Goal: Task Accomplishment & Management: Complete application form

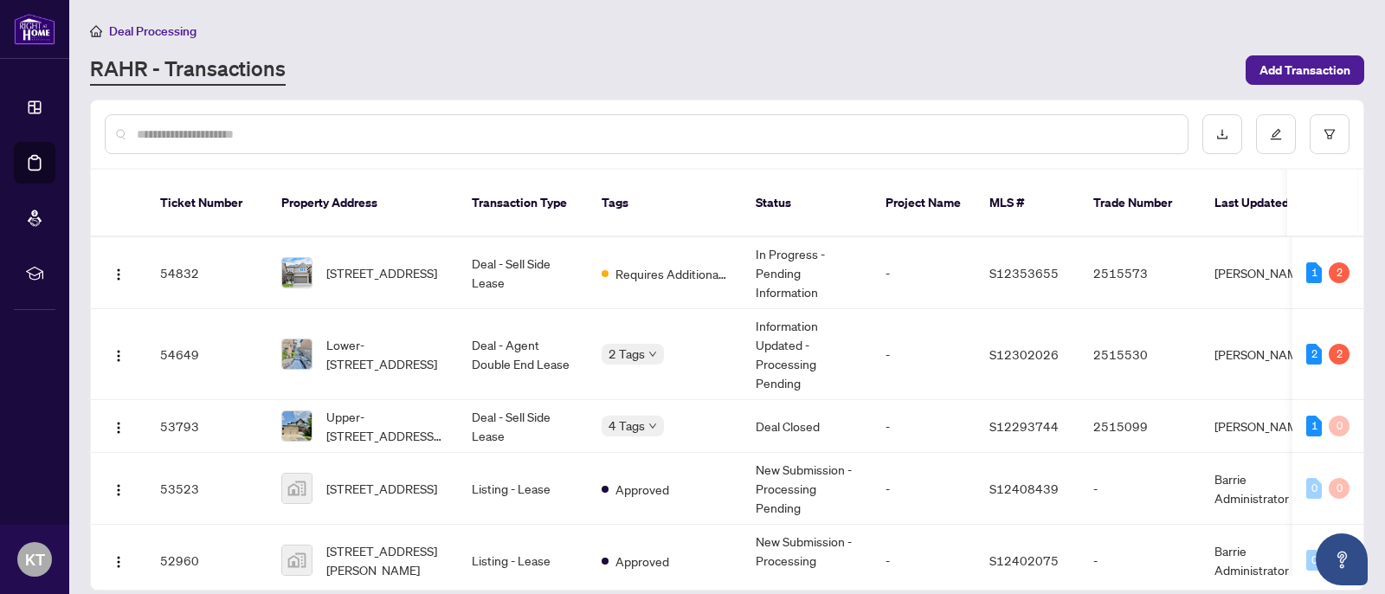
click at [403, 36] on div "Deal Processing" at bounding box center [727, 31] width 1274 height 20
click at [358, 263] on span "[STREET_ADDRESS]" at bounding box center [381, 272] width 111 height 19
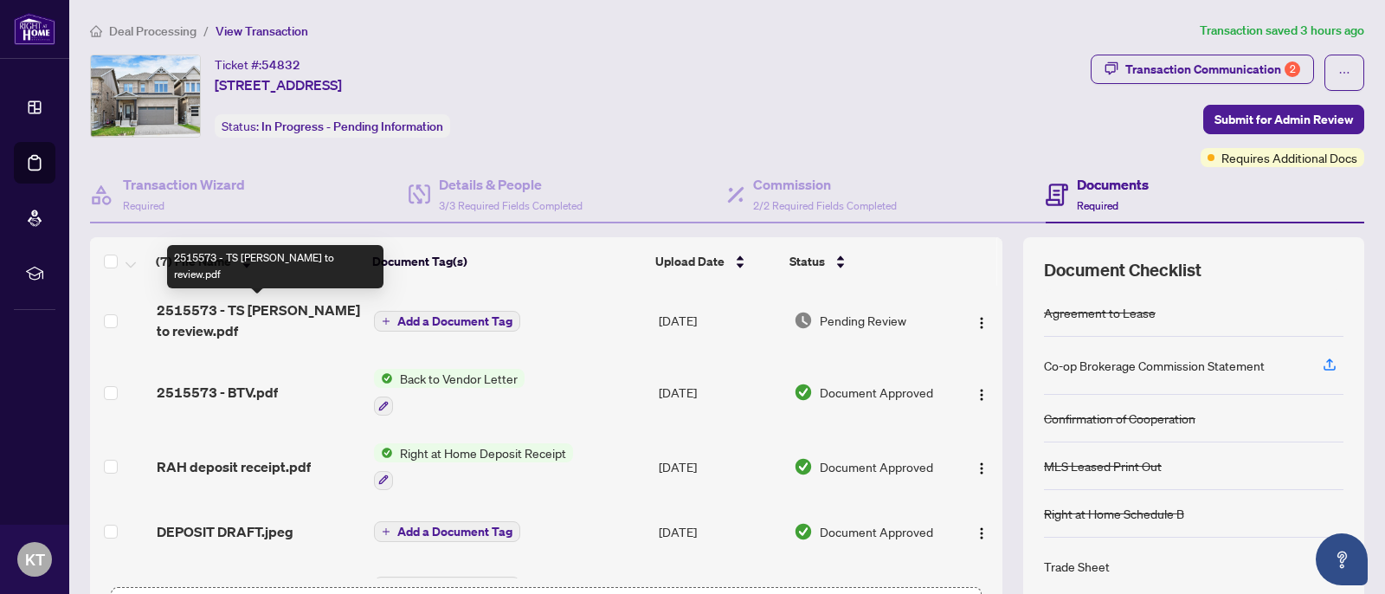
click at [289, 313] on span "2515573 - TS [PERSON_NAME] to review.pdf" at bounding box center [258, 321] width 203 height 42
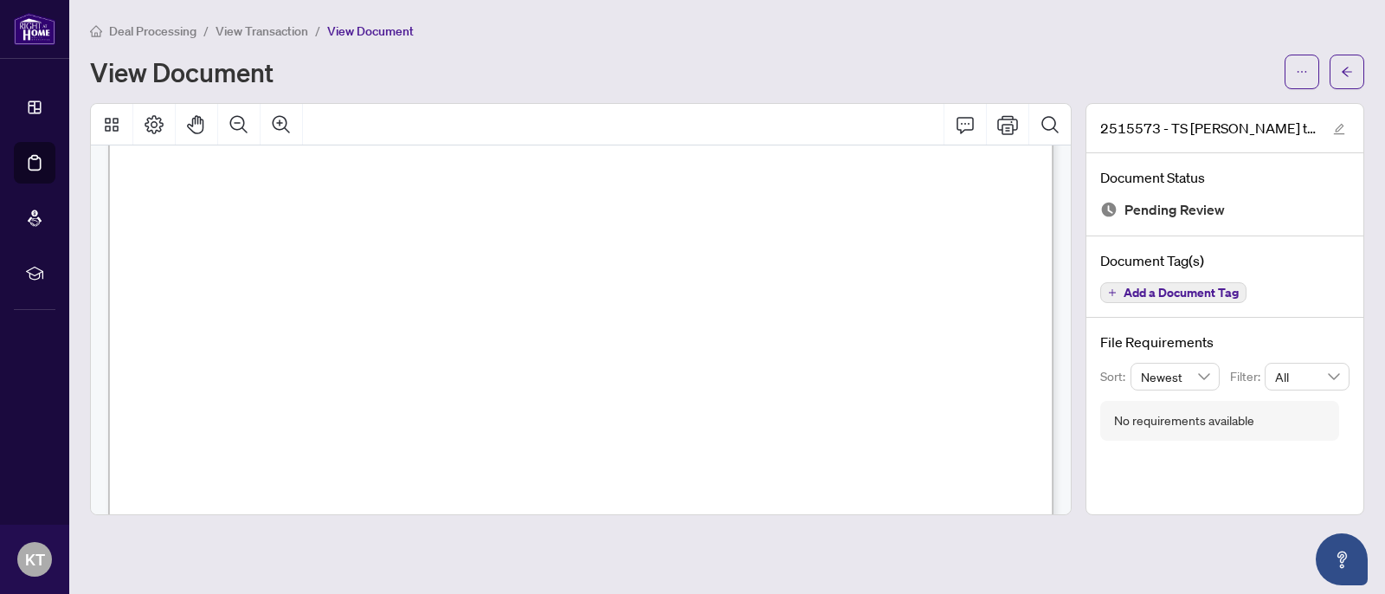
scroll to position [889, 0]
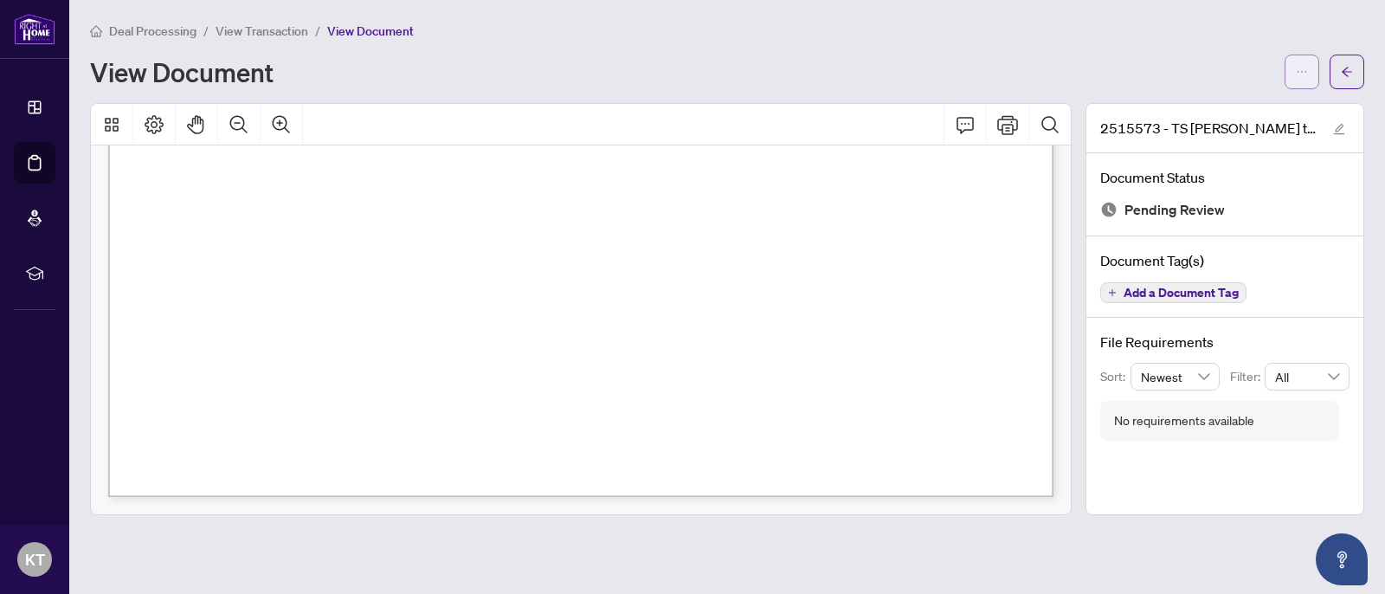
click at [1300, 62] on span "button" at bounding box center [1302, 72] width 12 height 28
click at [1253, 102] on span "Download" at bounding box center [1240, 109] width 132 height 19
click at [228, 35] on span "View Transaction" at bounding box center [262, 31] width 93 height 16
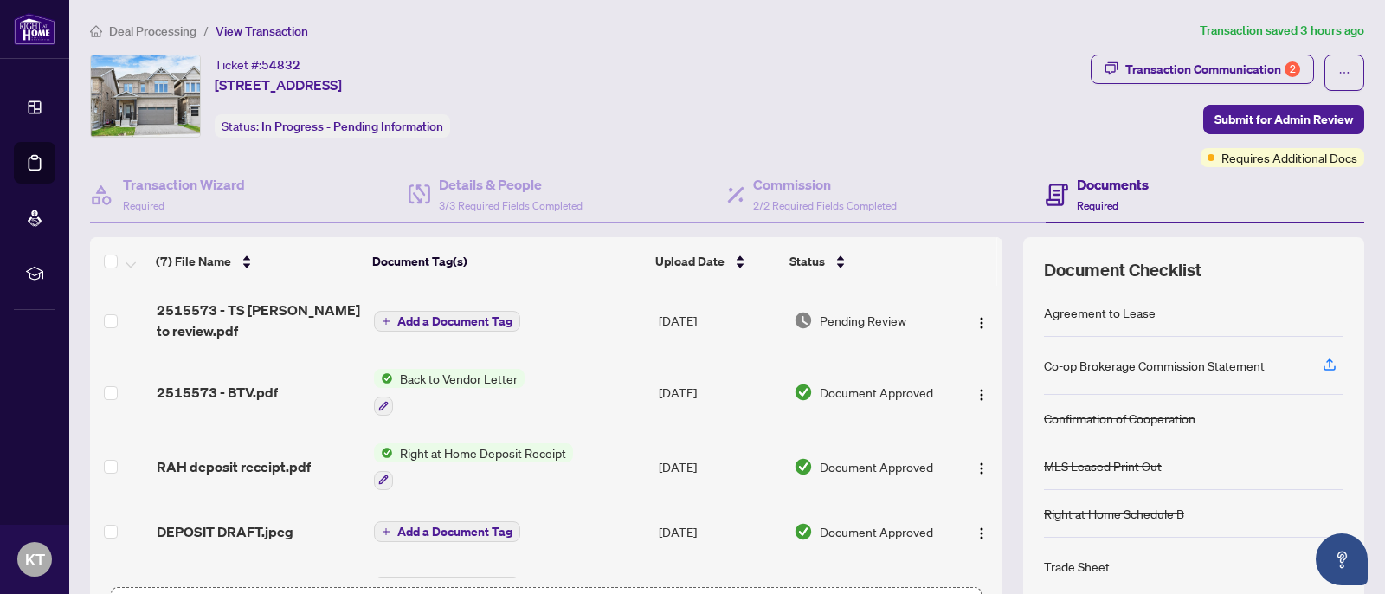
scroll to position [131, 0]
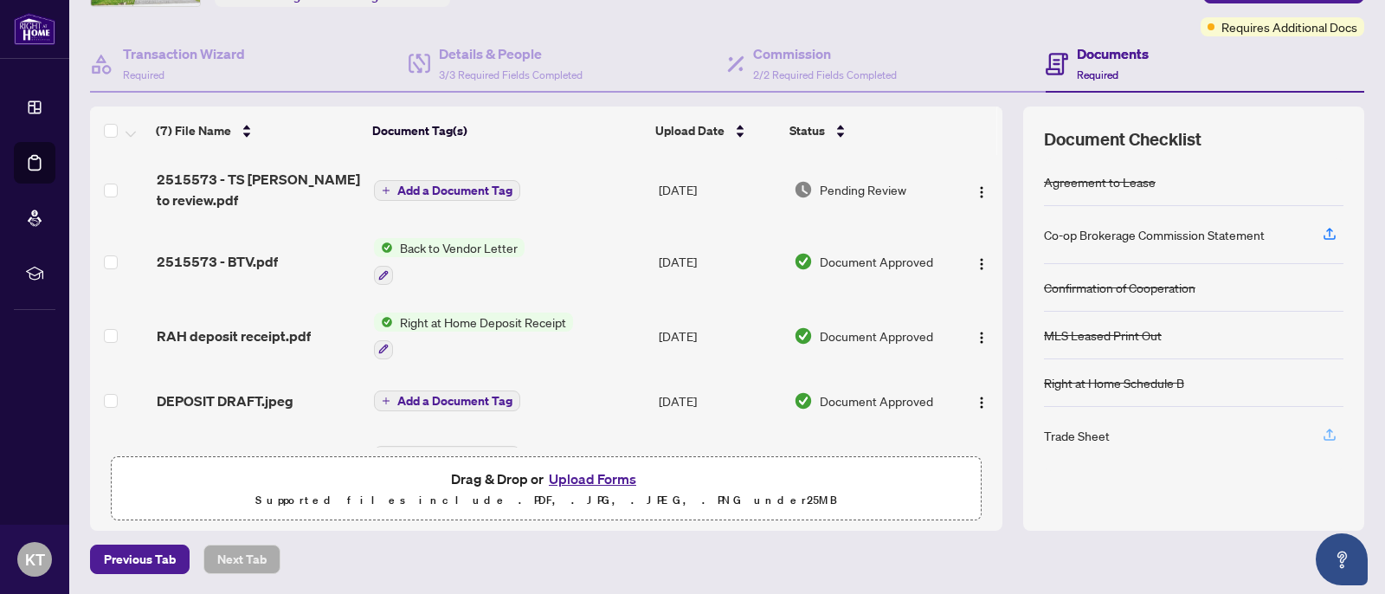
click at [1332, 437] on icon "button" at bounding box center [1330, 435] width 16 height 16
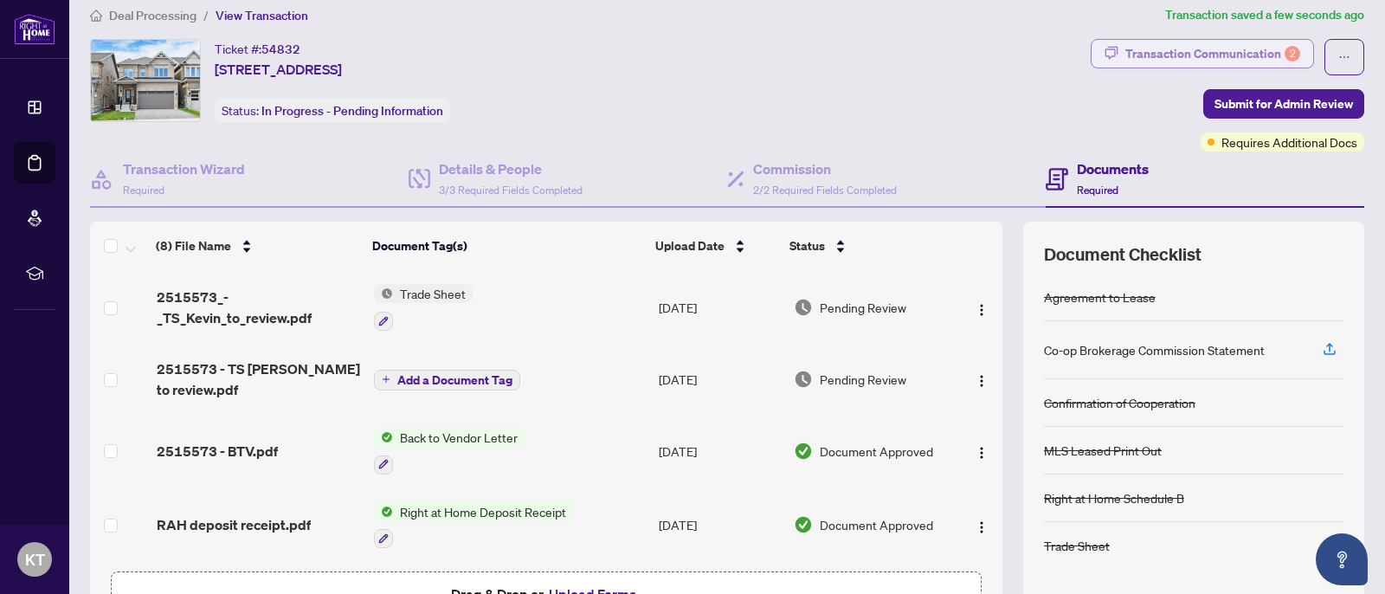
scroll to position [0, 0]
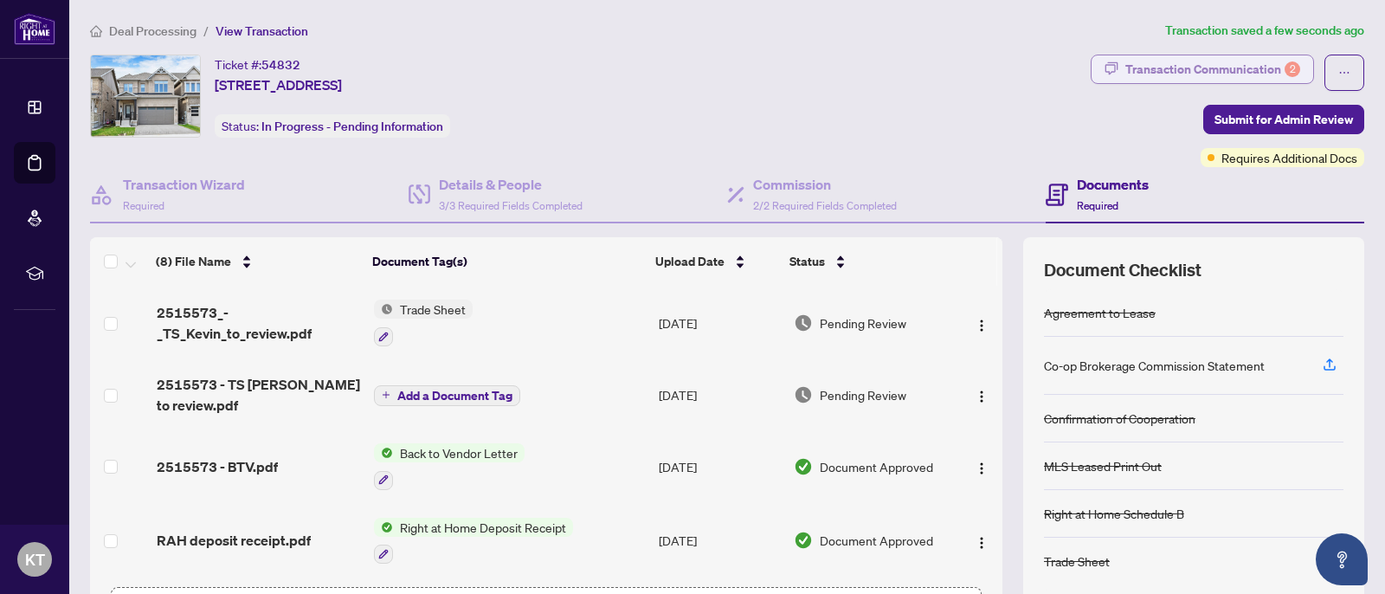
click at [1218, 61] on div "Transaction Communication 2" at bounding box center [1212, 69] width 175 height 28
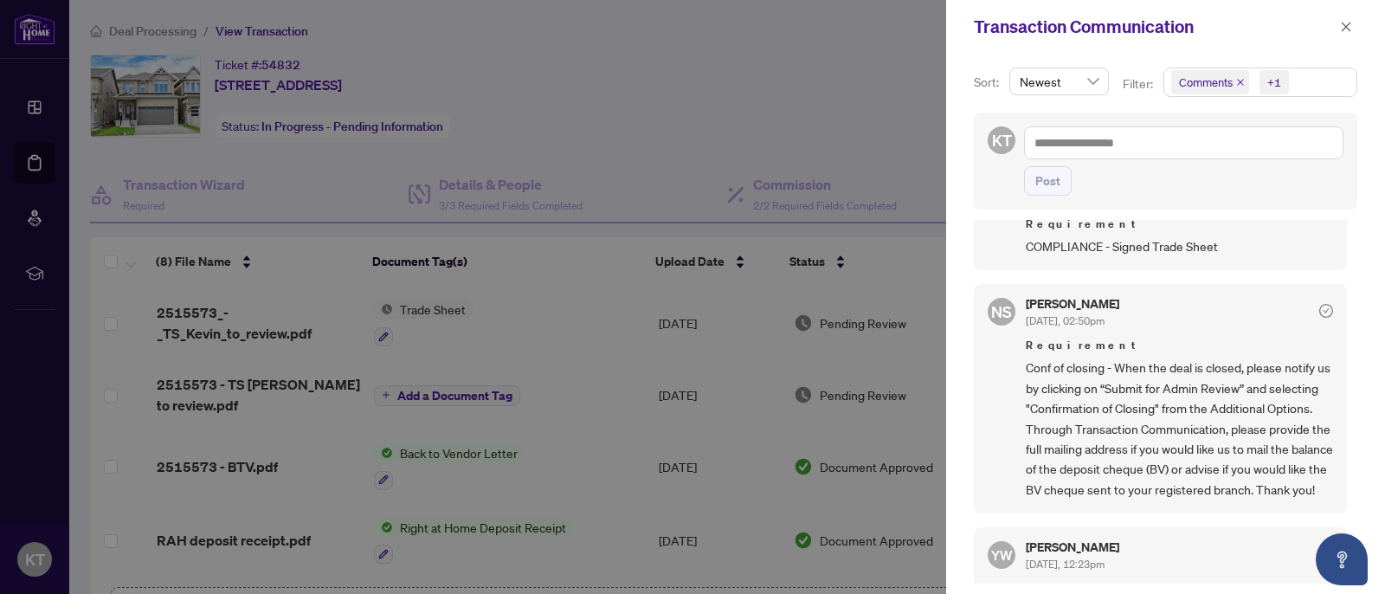
scroll to position [393, 0]
click at [1352, 31] on button "button" at bounding box center [1346, 26] width 23 height 21
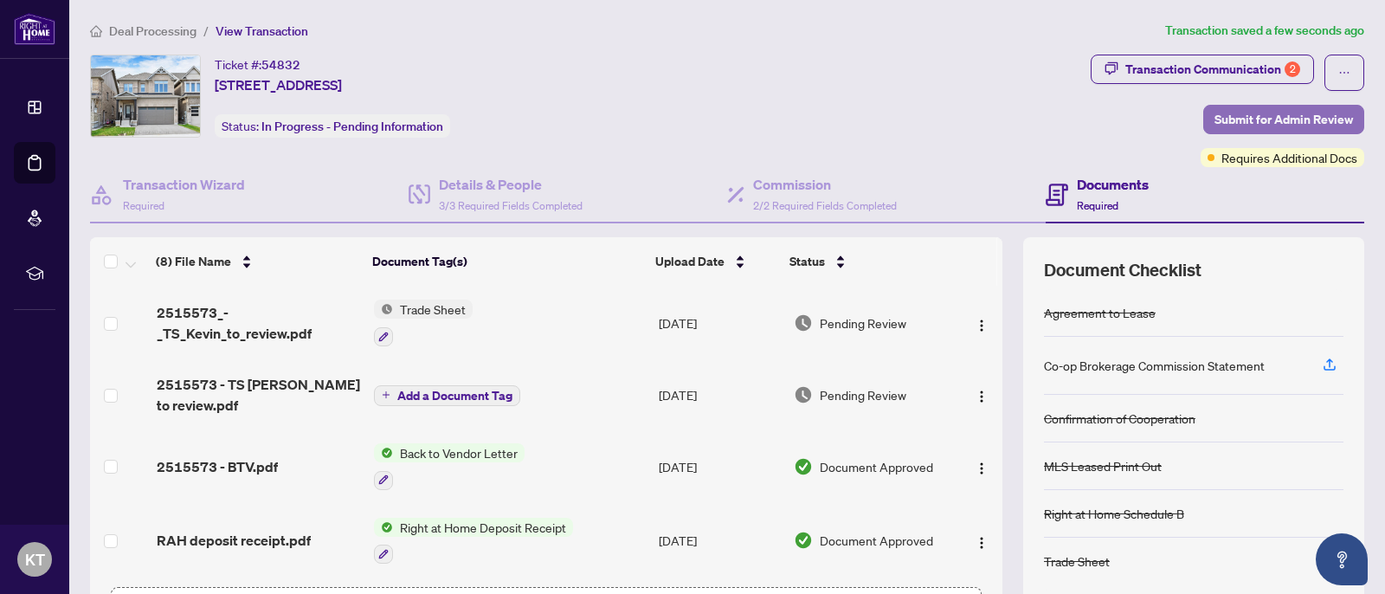
click at [1254, 122] on span "Submit for Admin Review" at bounding box center [1284, 120] width 139 height 28
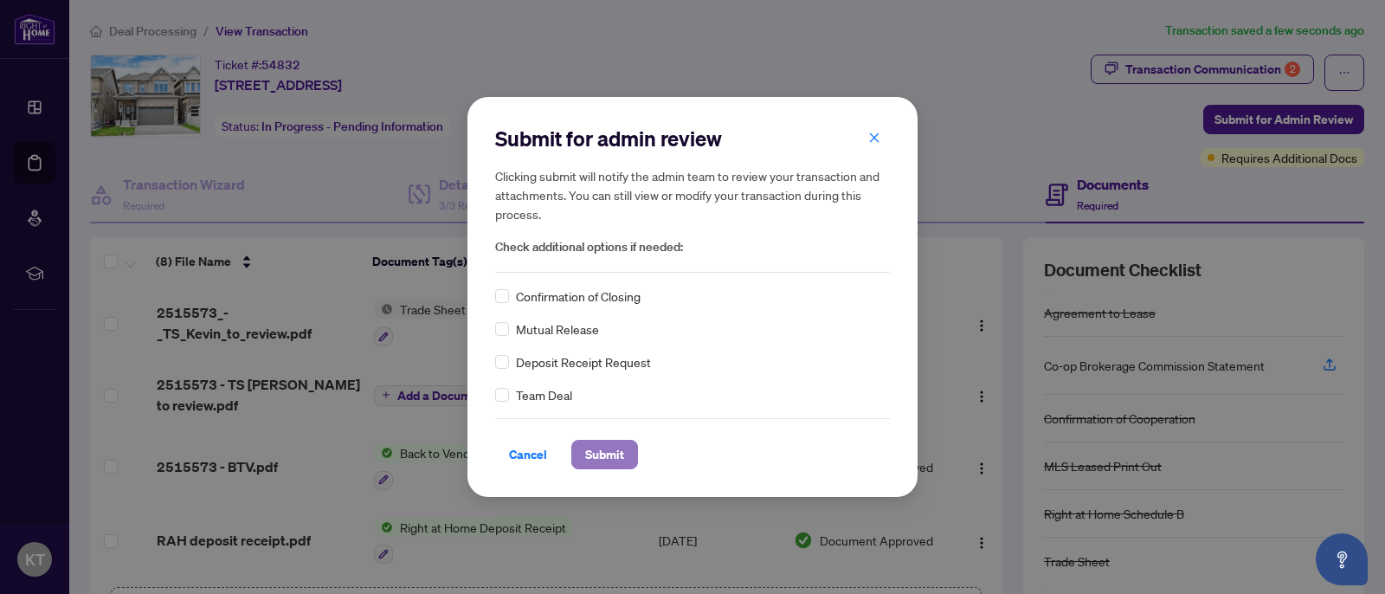
click at [608, 457] on span "Submit" at bounding box center [604, 455] width 39 height 28
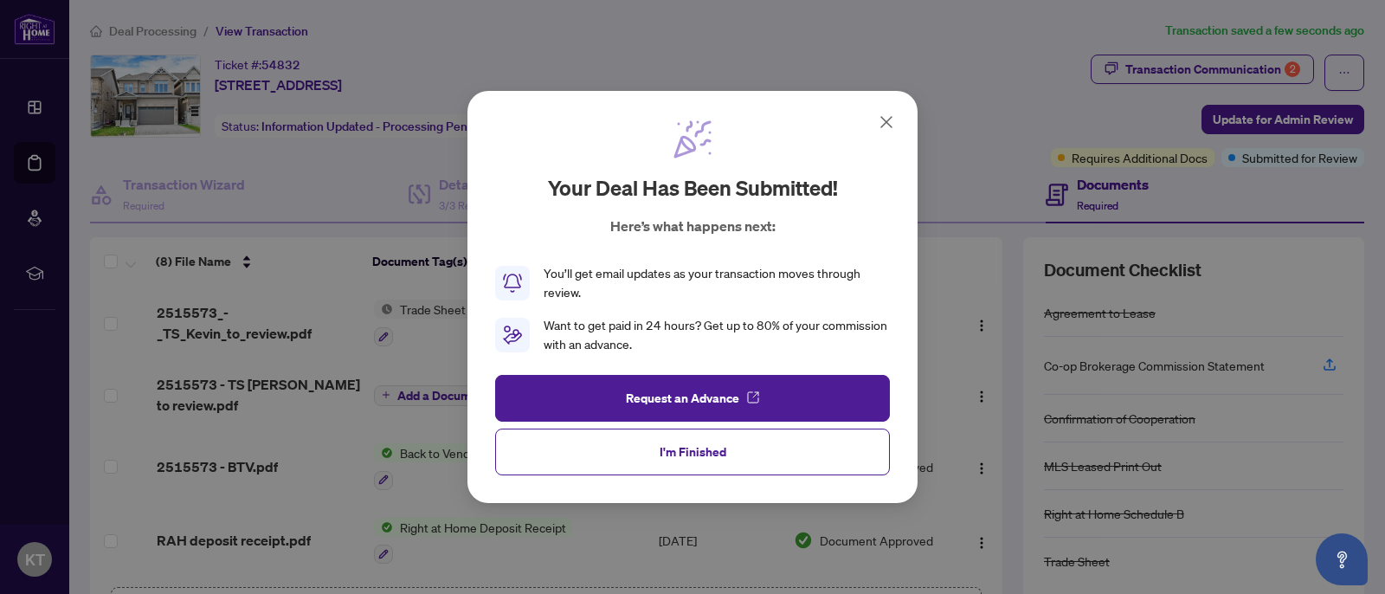
click at [745, 446] on button "I'm Finished" at bounding box center [692, 452] width 395 height 47
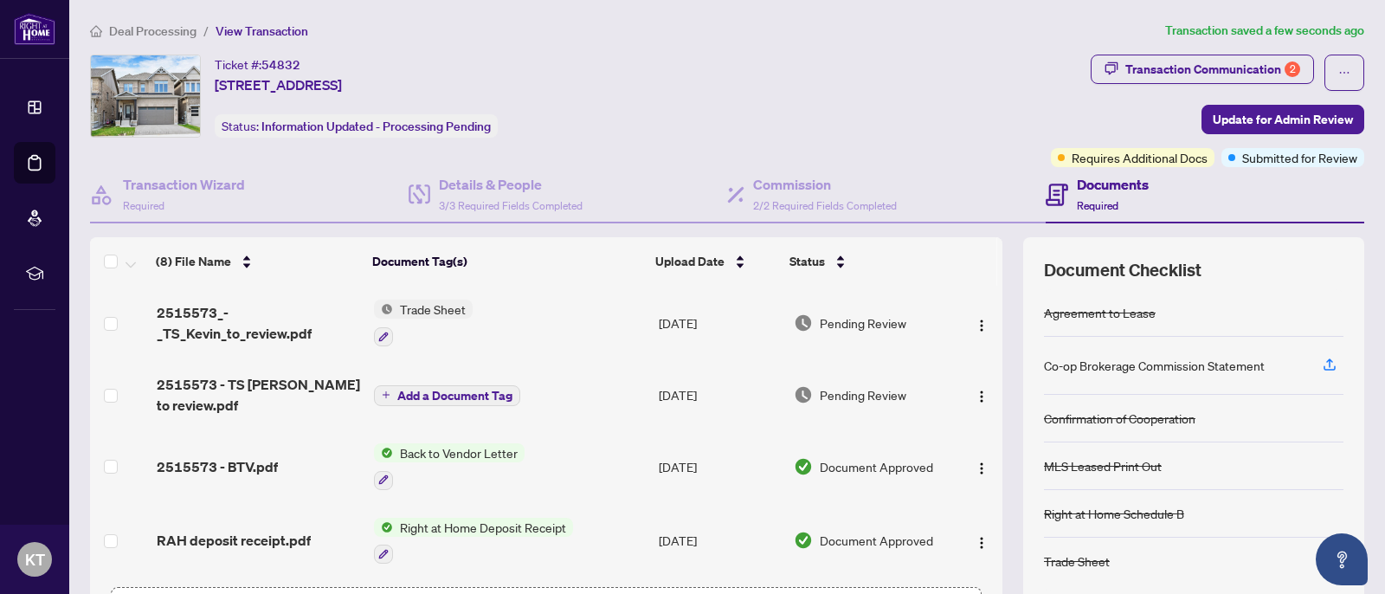
click at [169, 34] on span "Deal Processing" at bounding box center [152, 31] width 87 height 16
